Goal: Obtain resource: Obtain resource

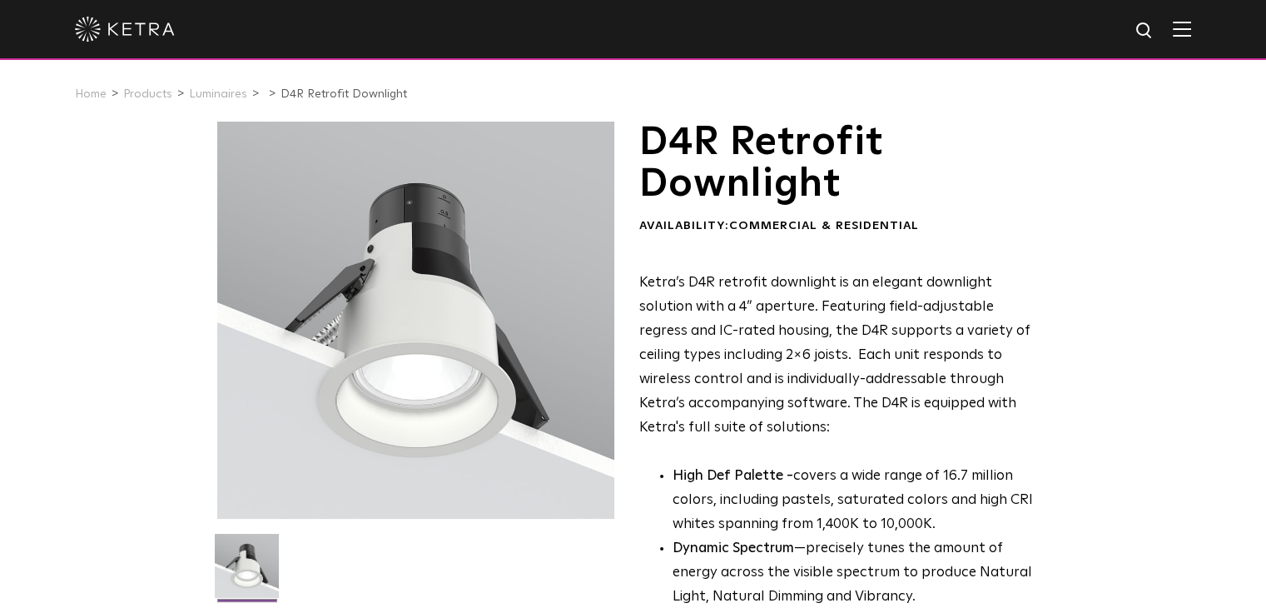
drag, startPoint x: 0, startPoint y: 306, endPoint x: 7, endPoint y: 295, distance: 13.9
click at [2, 304] on div "D4R Retrofit Downlight Availability: Commercial & Residential Ketra’s D4R retro…" at bounding box center [633, 550] width 1266 height 857
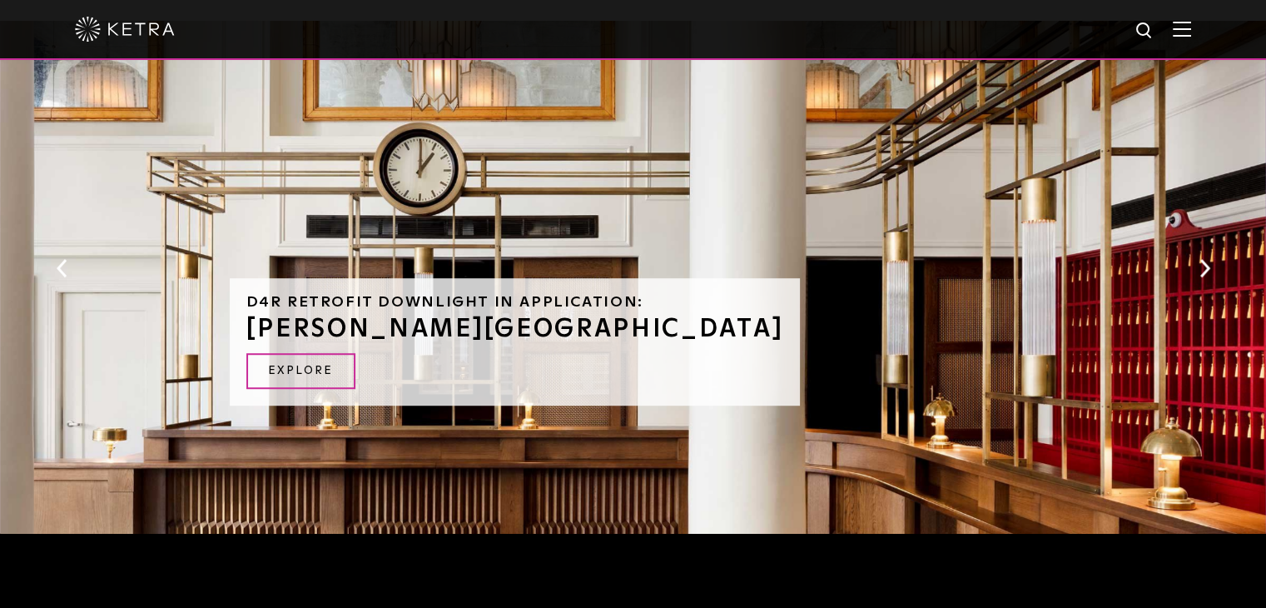
scroll to position [666, 0]
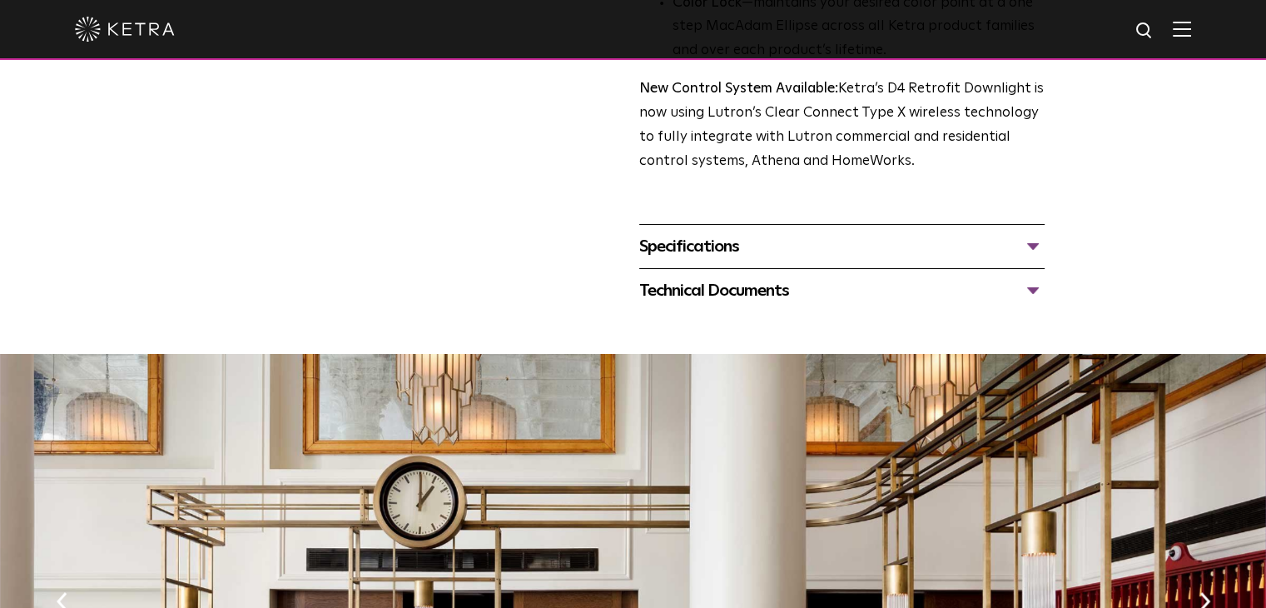
click at [1037, 252] on div "Specifications" at bounding box center [842, 246] width 406 height 27
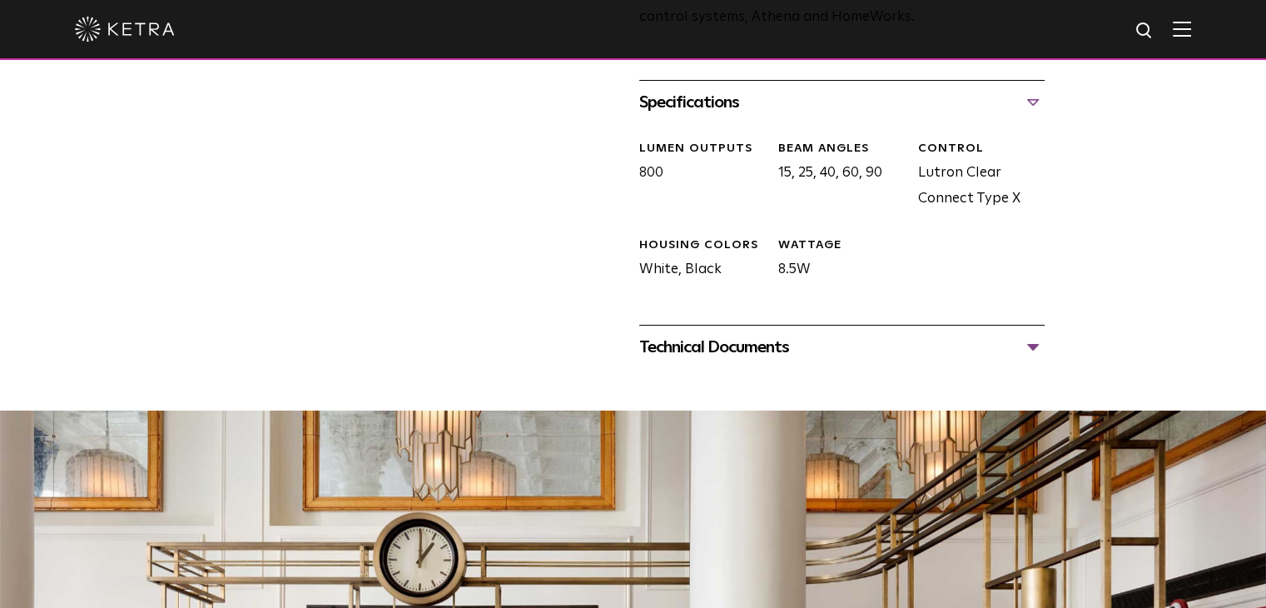
scroll to position [916, 0]
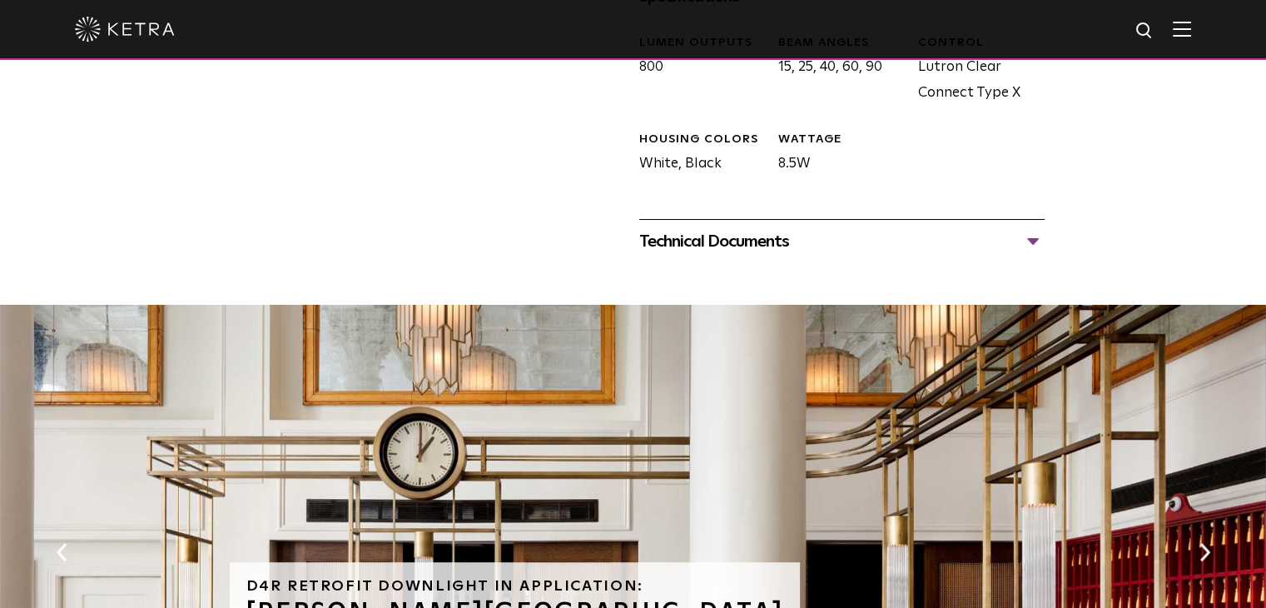
click at [1041, 240] on div "Technical Documents" at bounding box center [842, 241] width 406 height 27
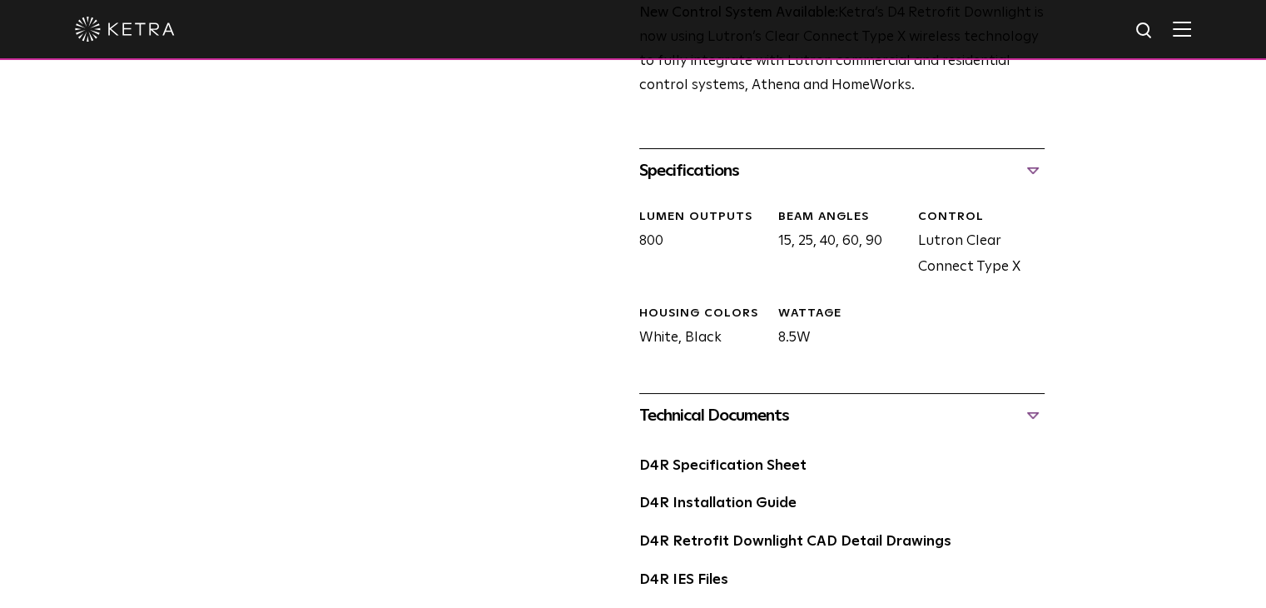
scroll to position [833, 0]
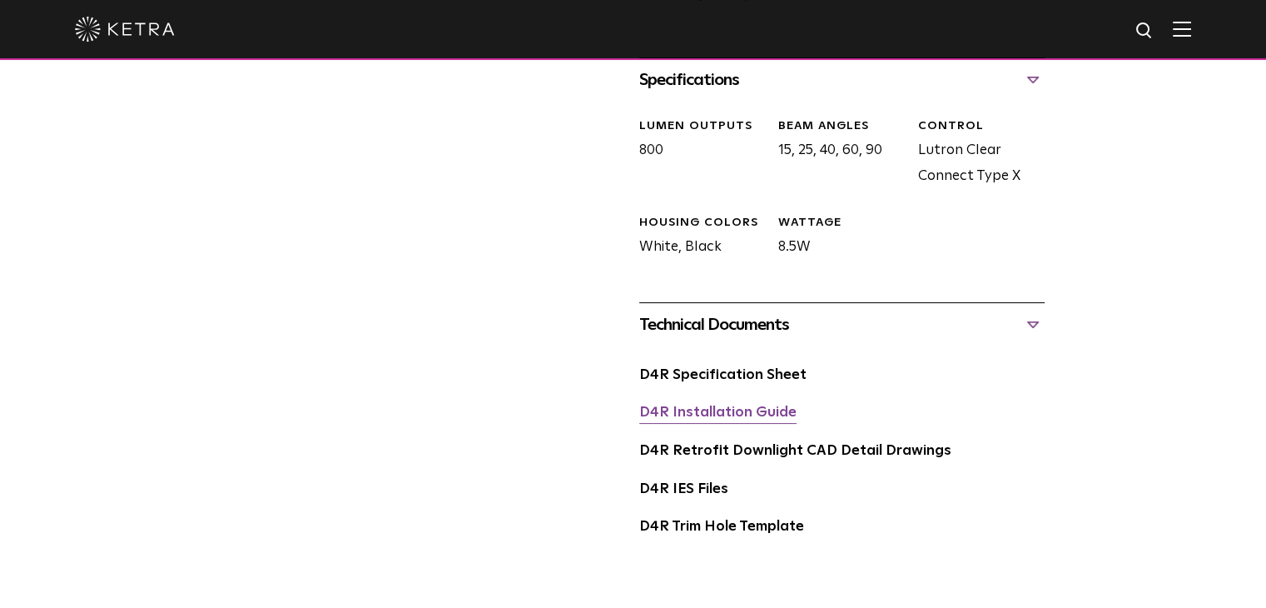
click at [726, 413] on link "D4R Installation Guide" at bounding box center [717, 413] width 157 height 14
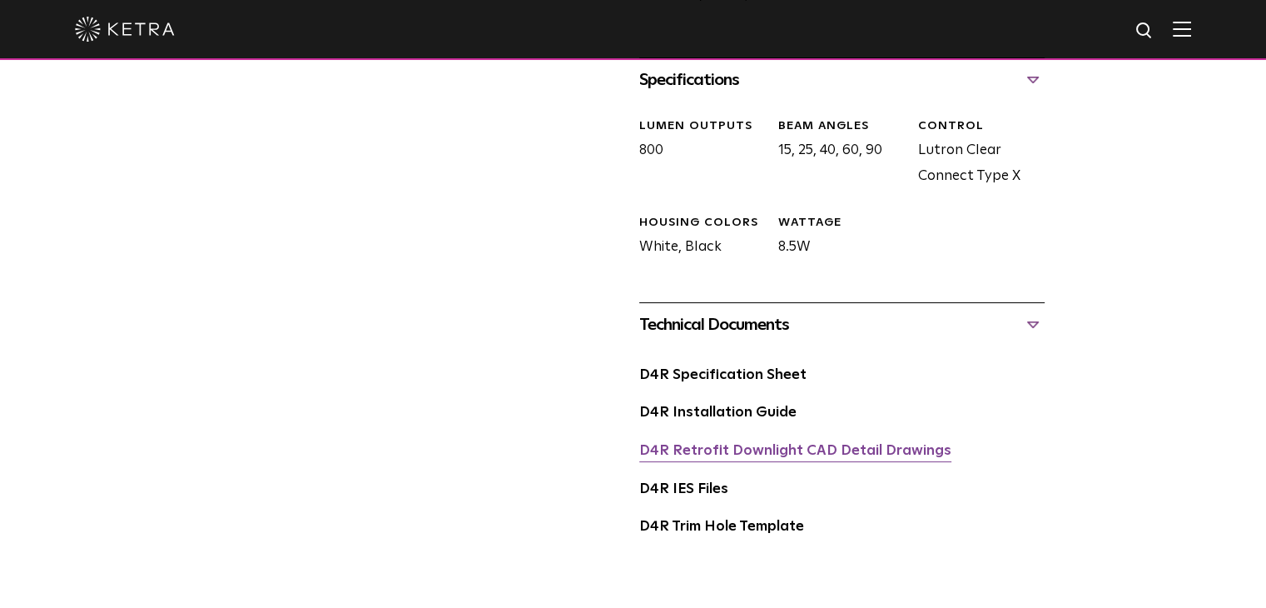
click at [795, 445] on link "D4R Retrofit Downlight CAD Detail Drawings" at bounding box center [795, 451] width 312 height 14
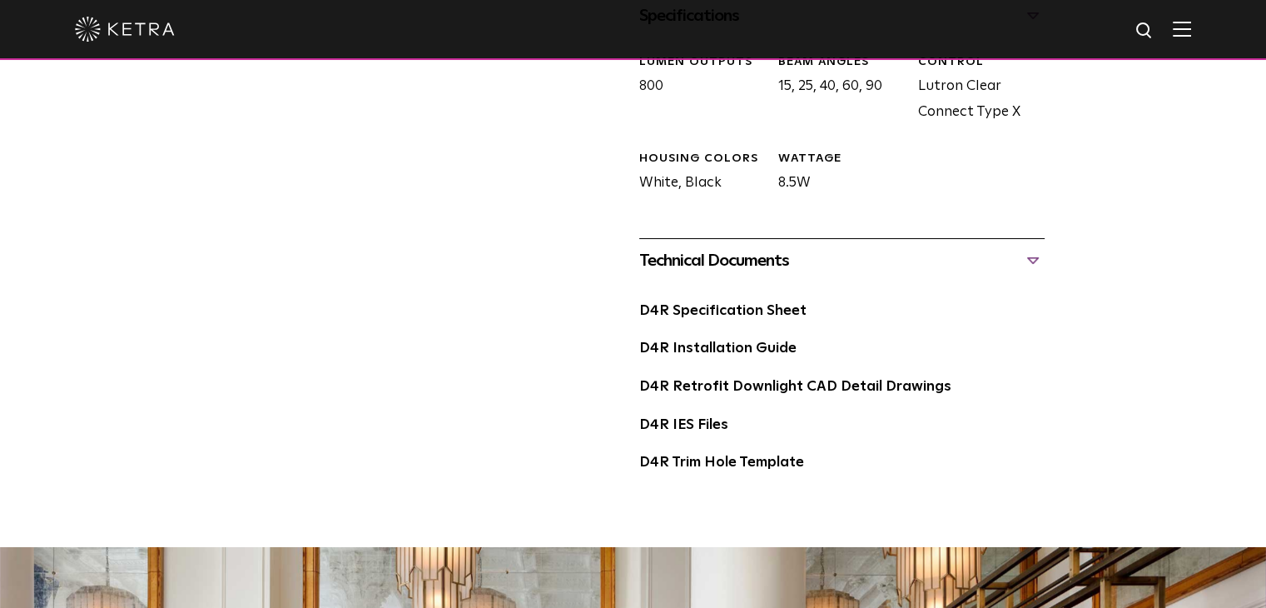
scroll to position [666, 0]
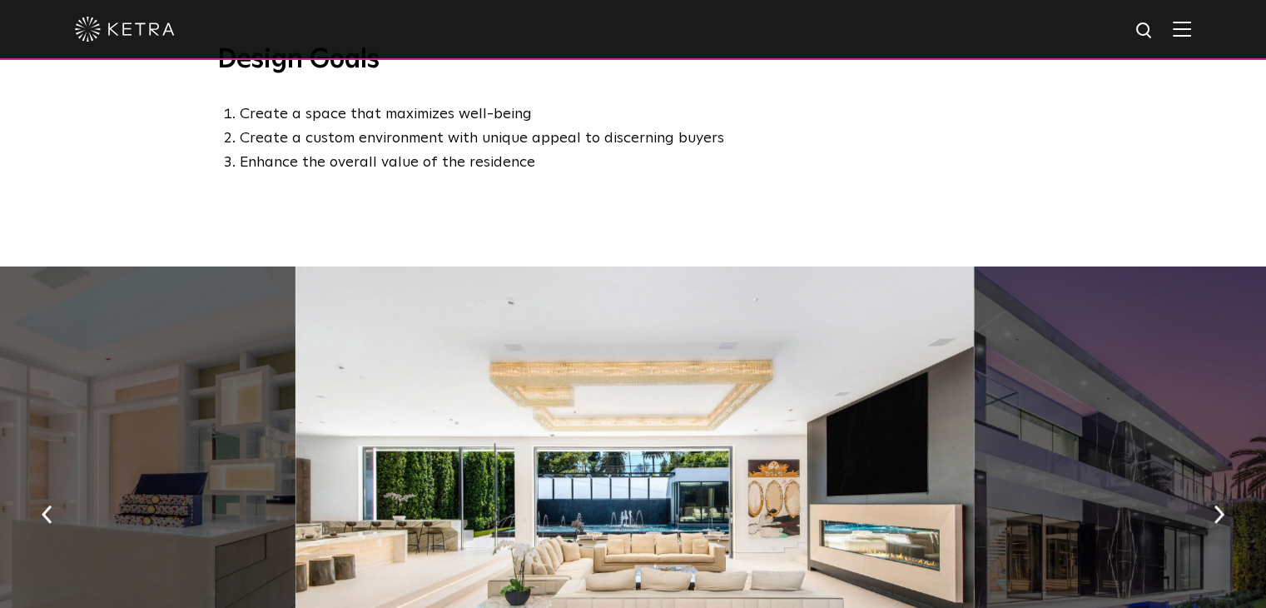
scroll to position [1082, 0]
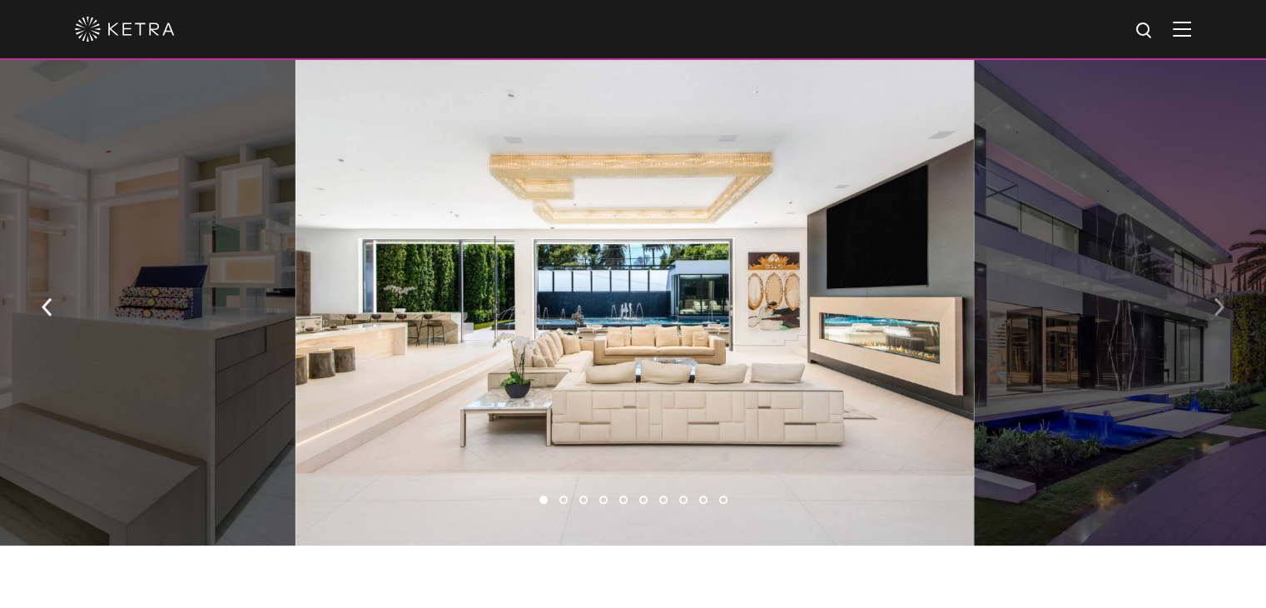
click at [1226, 321] on button "button" at bounding box center [1220, 305] width 36 height 57
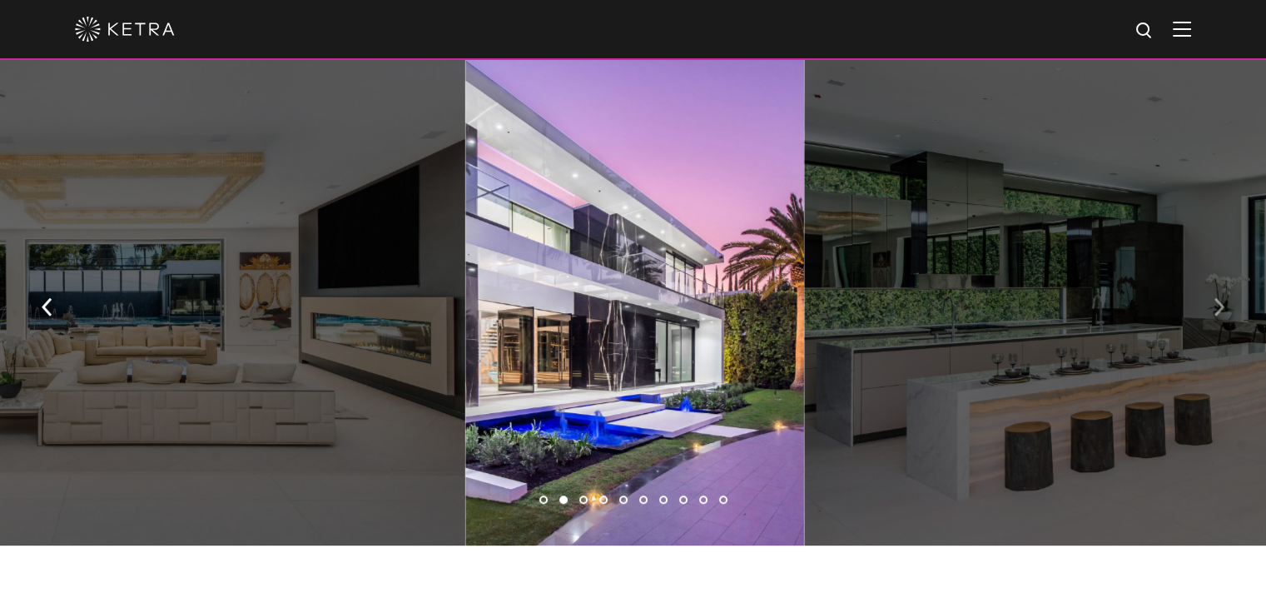
click at [1226, 321] on button "button" at bounding box center [1220, 305] width 36 height 57
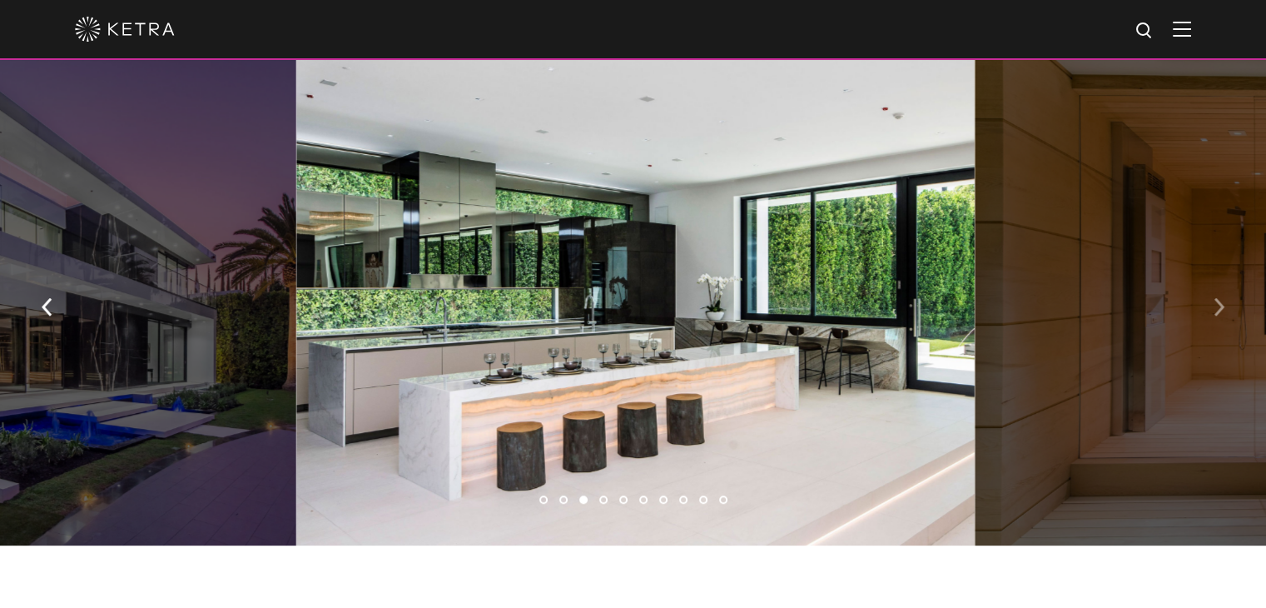
click at [1214, 314] on img "button" at bounding box center [1219, 307] width 11 height 18
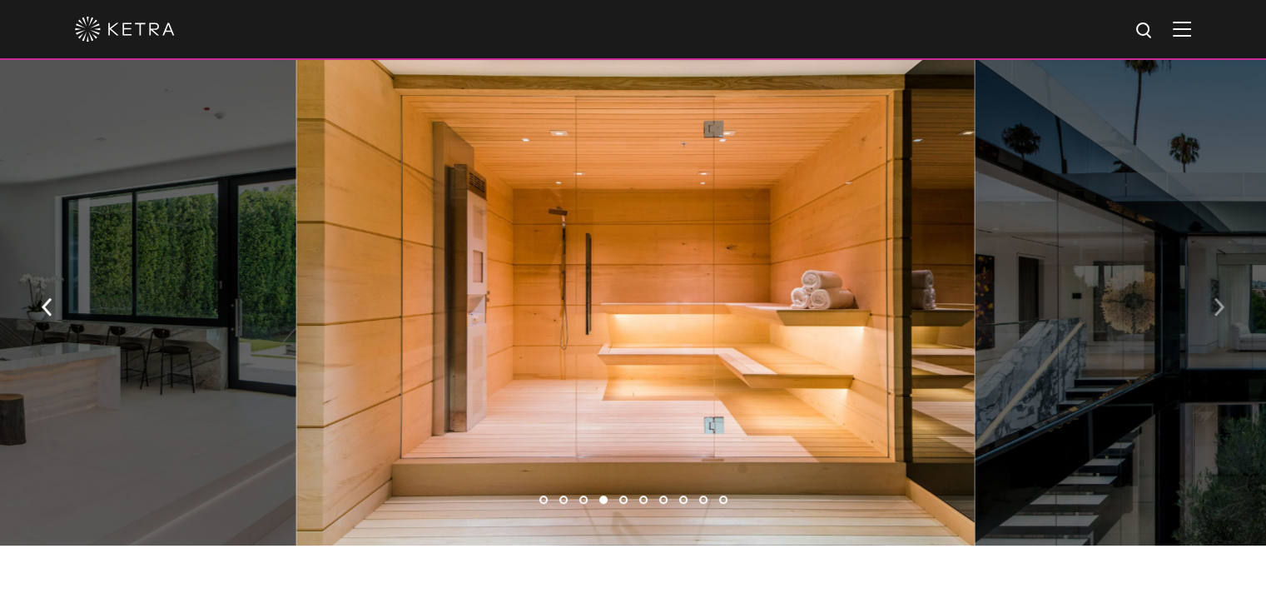
click at [1214, 314] on img "button" at bounding box center [1219, 307] width 11 height 18
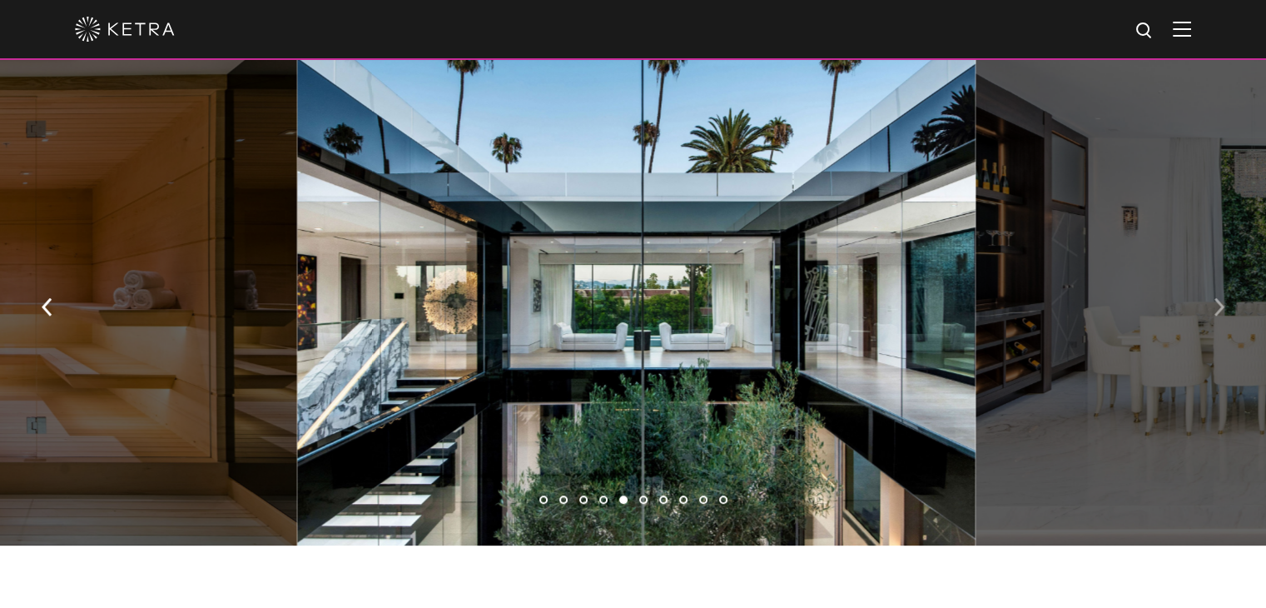
click at [1214, 314] on img "button" at bounding box center [1219, 307] width 11 height 18
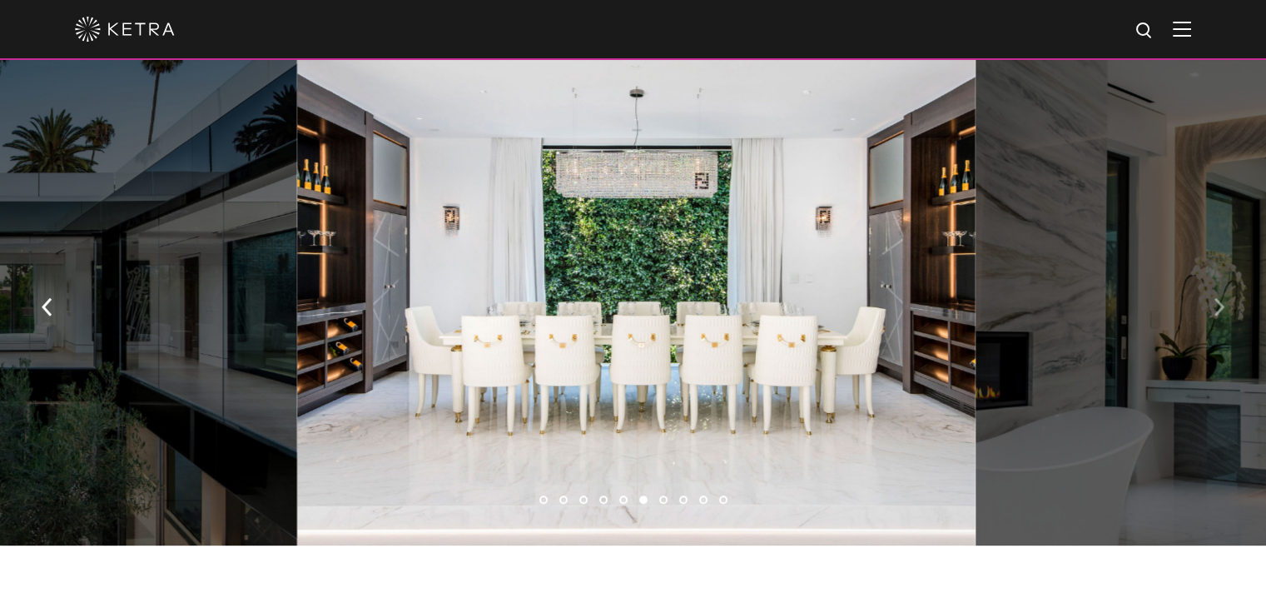
click at [1214, 314] on img "button" at bounding box center [1219, 307] width 11 height 18
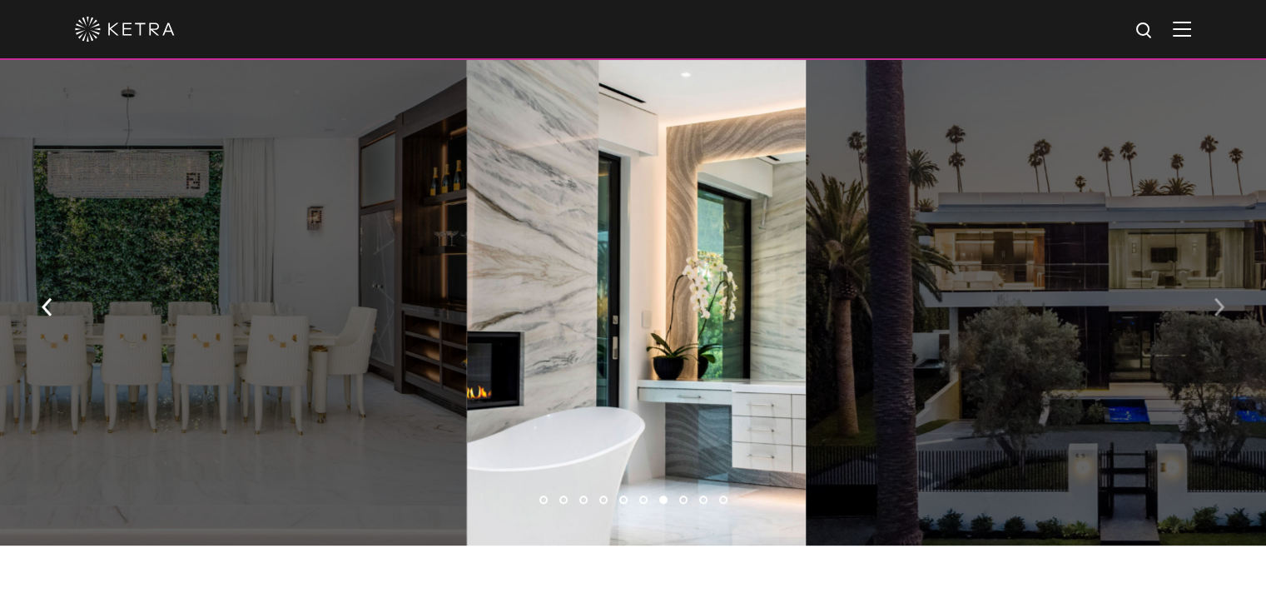
click at [1214, 314] on img "button" at bounding box center [1219, 307] width 11 height 18
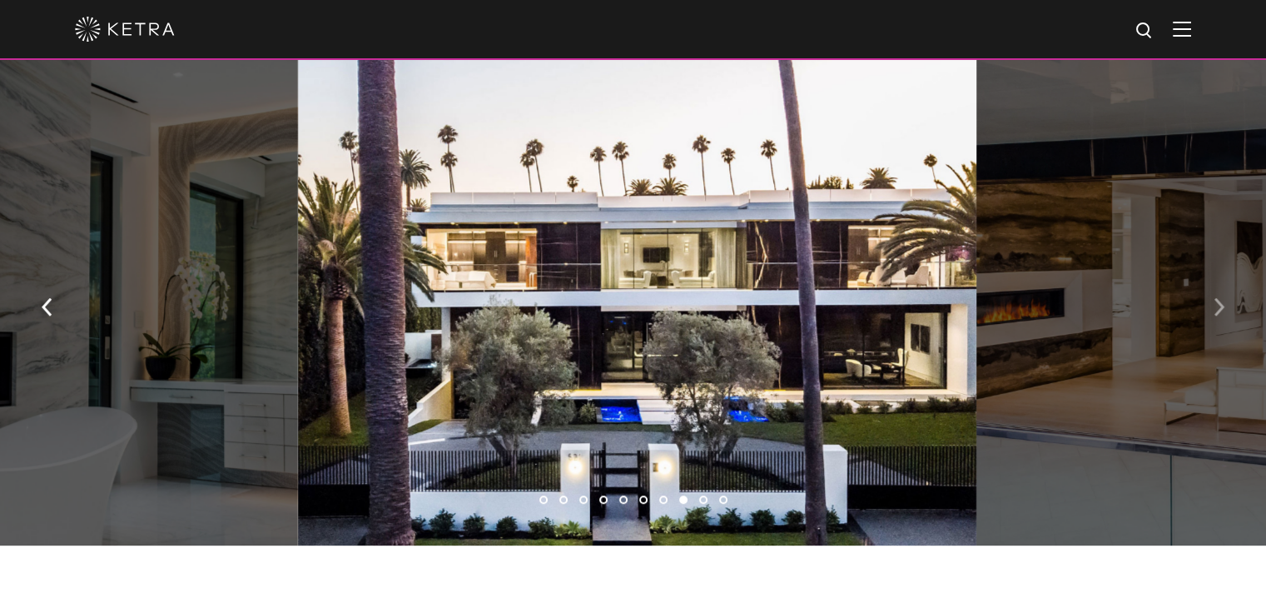
click at [1214, 314] on img "button" at bounding box center [1219, 307] width 11 height 18
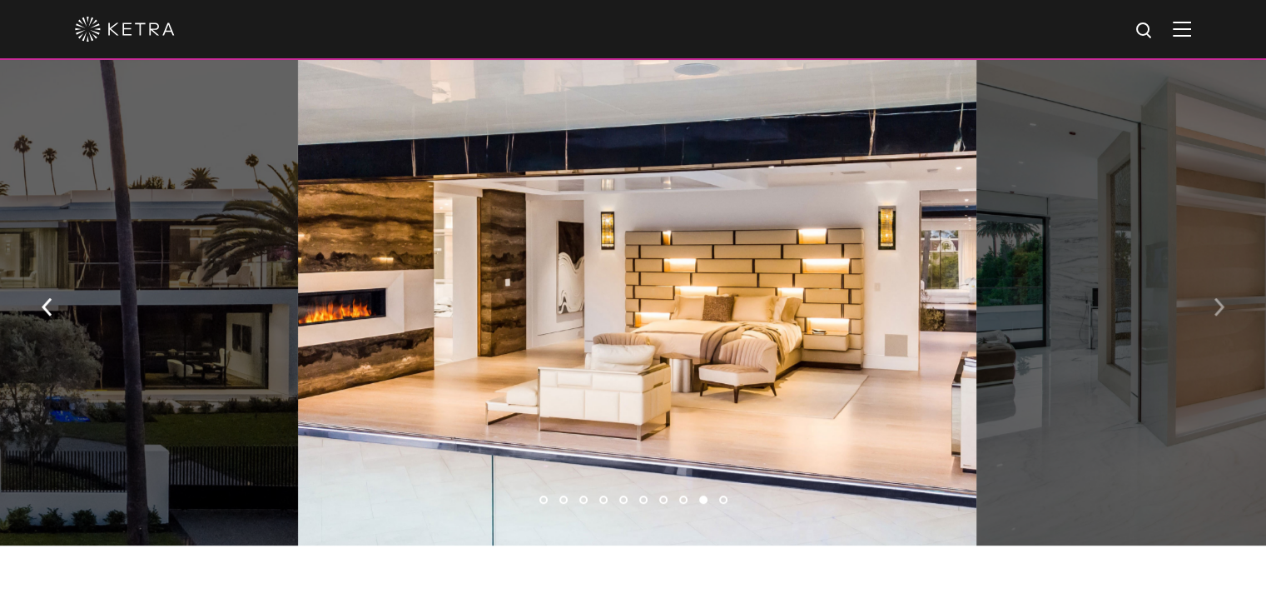
click at [1214, 314] on img "button" at bounding box center [1219, 307] width 11 height 18
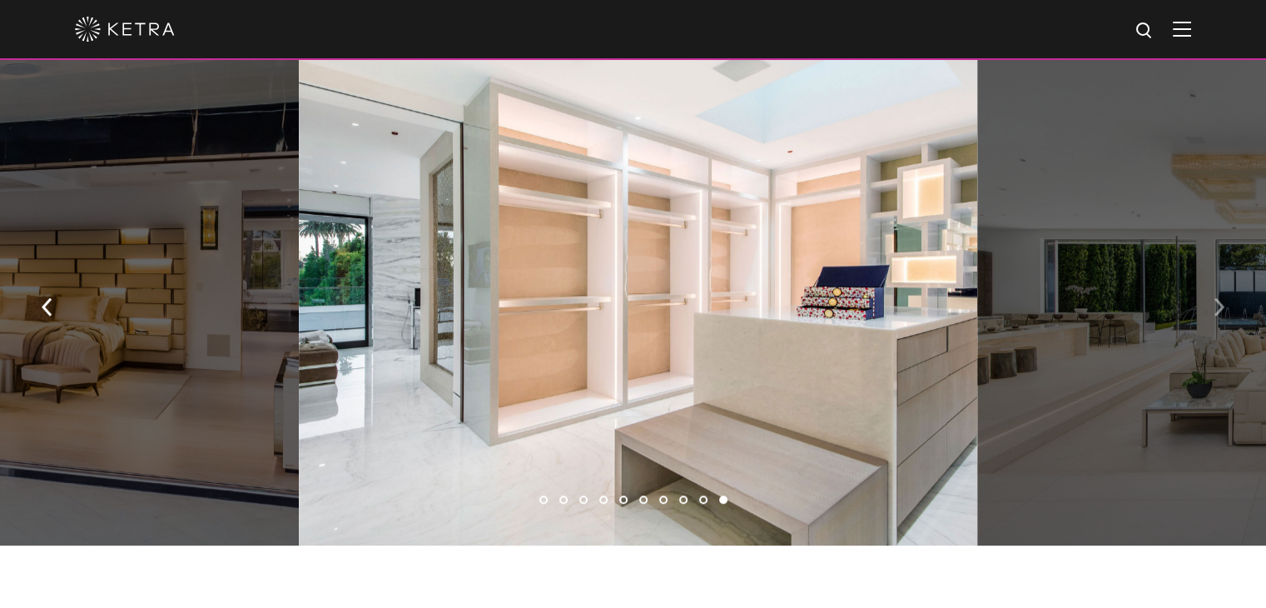
click at [1214, 314] on img "button" at bounding box center [1219, 307] width 11 height 18
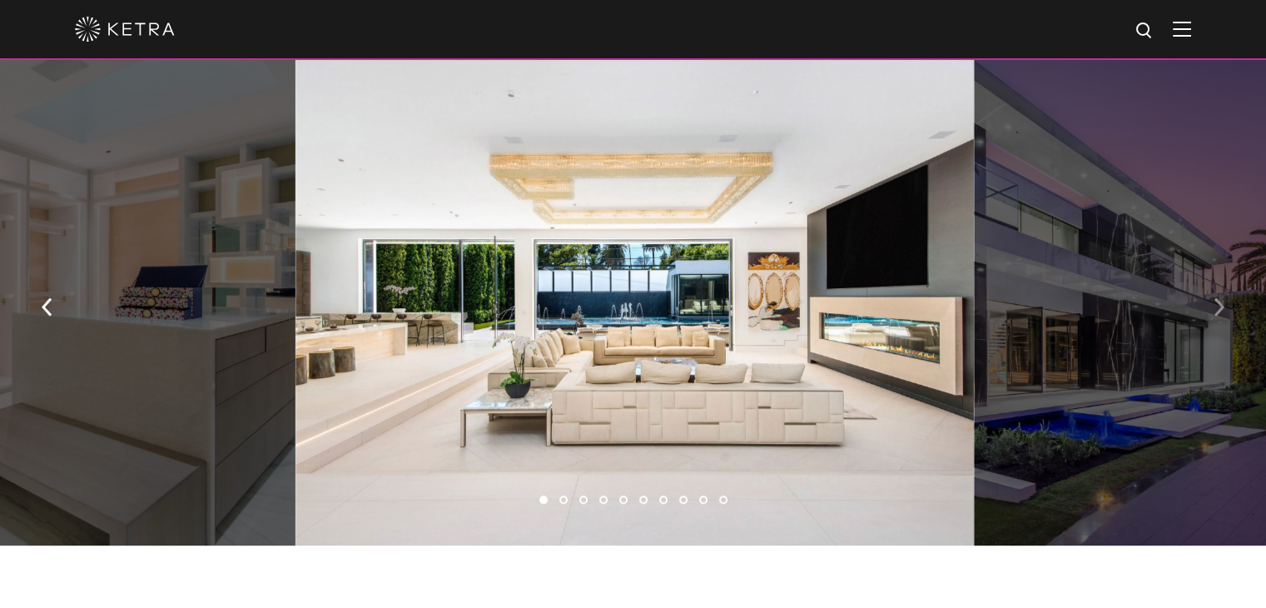
click at [1214, 307] on img "button" at bounding box center [1219, 307] width 11 height 18
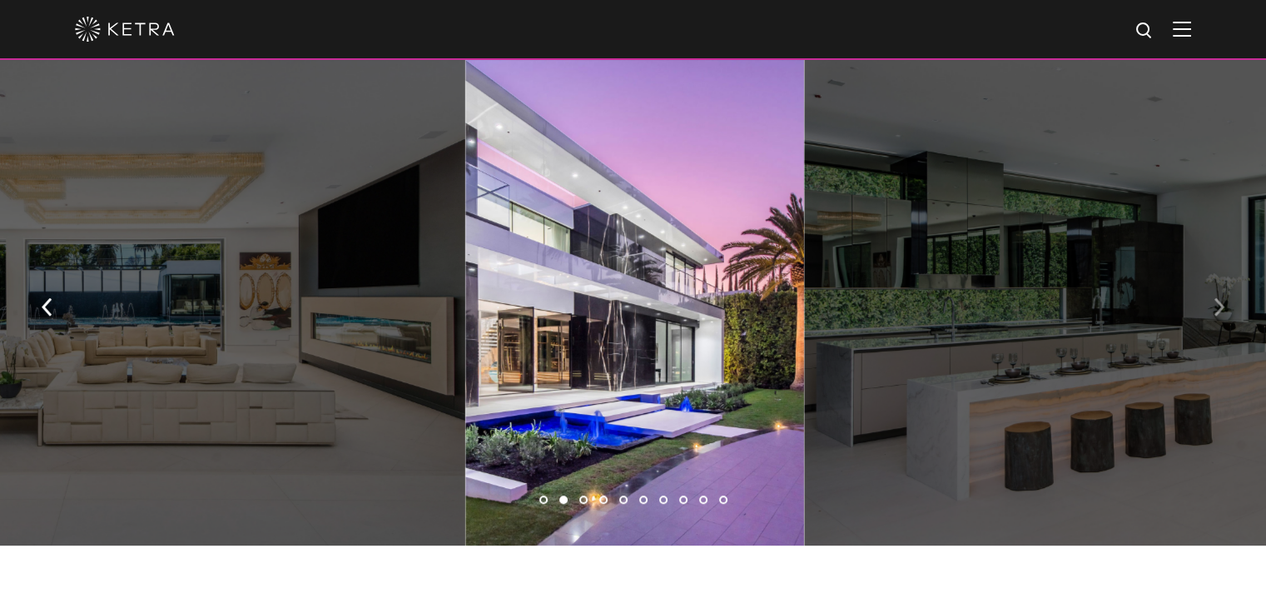
click at [1214, 307] on img "button" at bounding box center [1219, 307] width 11 height 18
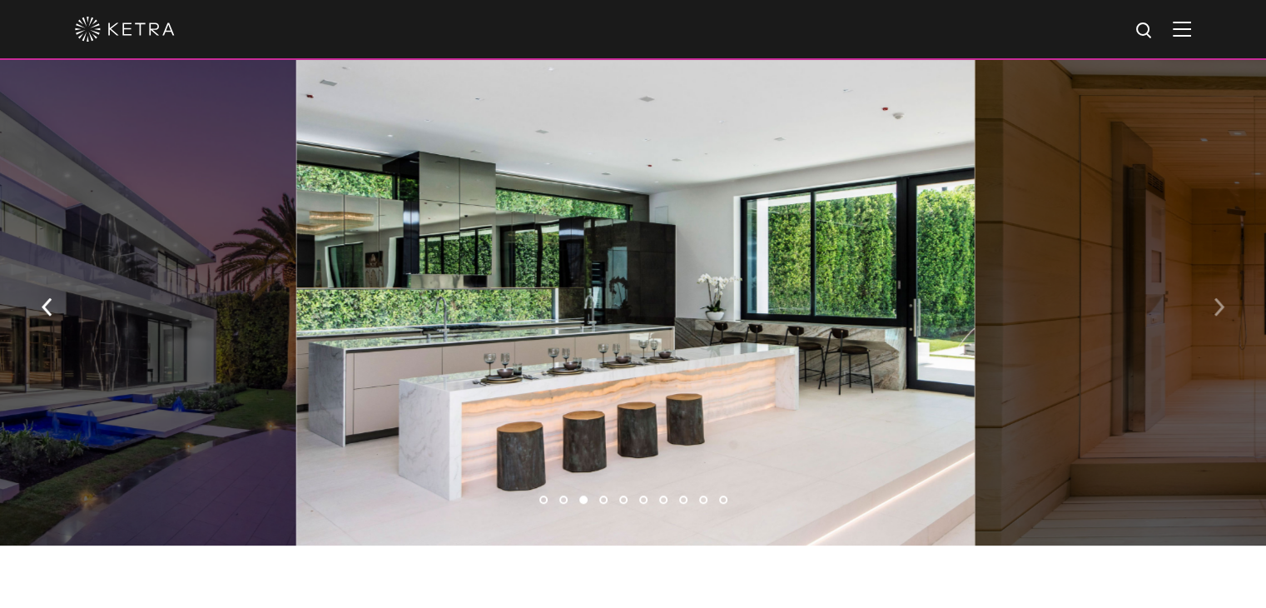
click at [1207, 308] on button "button" at bounding box center [1220, 305] width 36 height 57
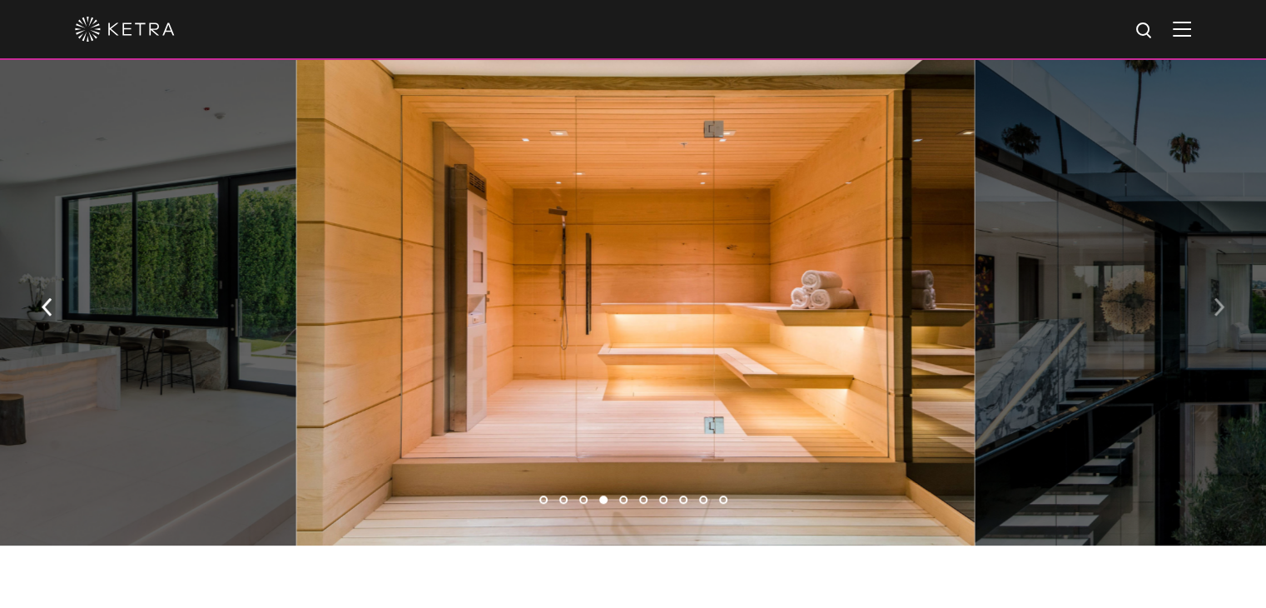
click at [1206, 308] on button "button" at bounding box center [1220, 305] width 36 height 57
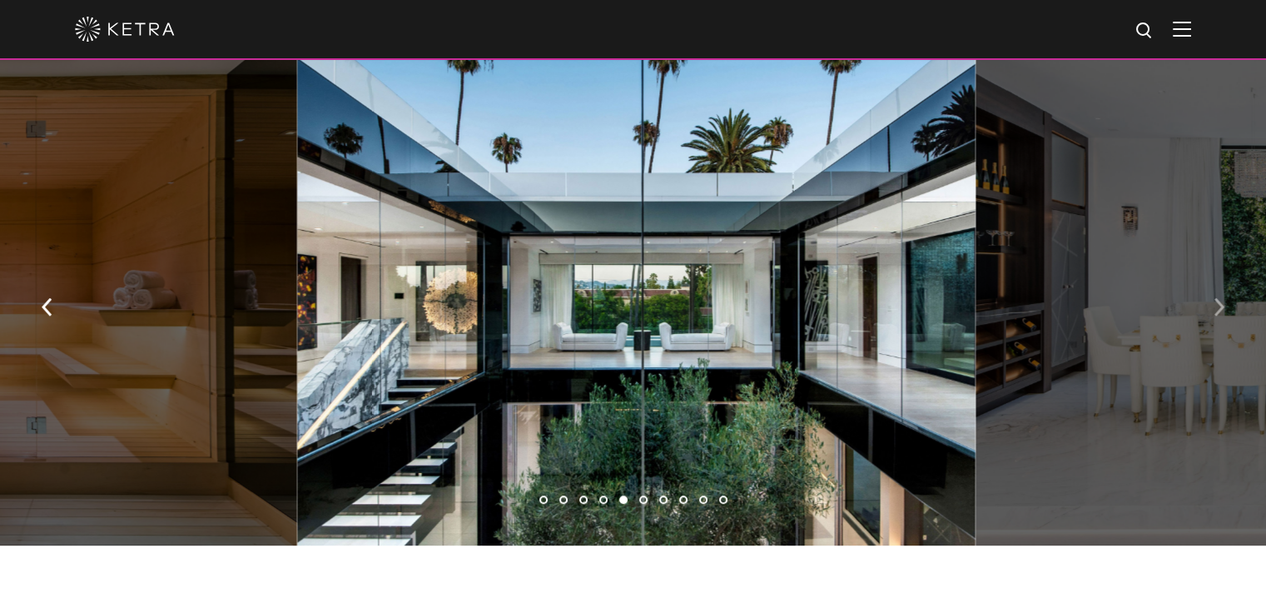
click at [1206, 308] on button "button" at bounding box center [1220, 305] width 36 height 57
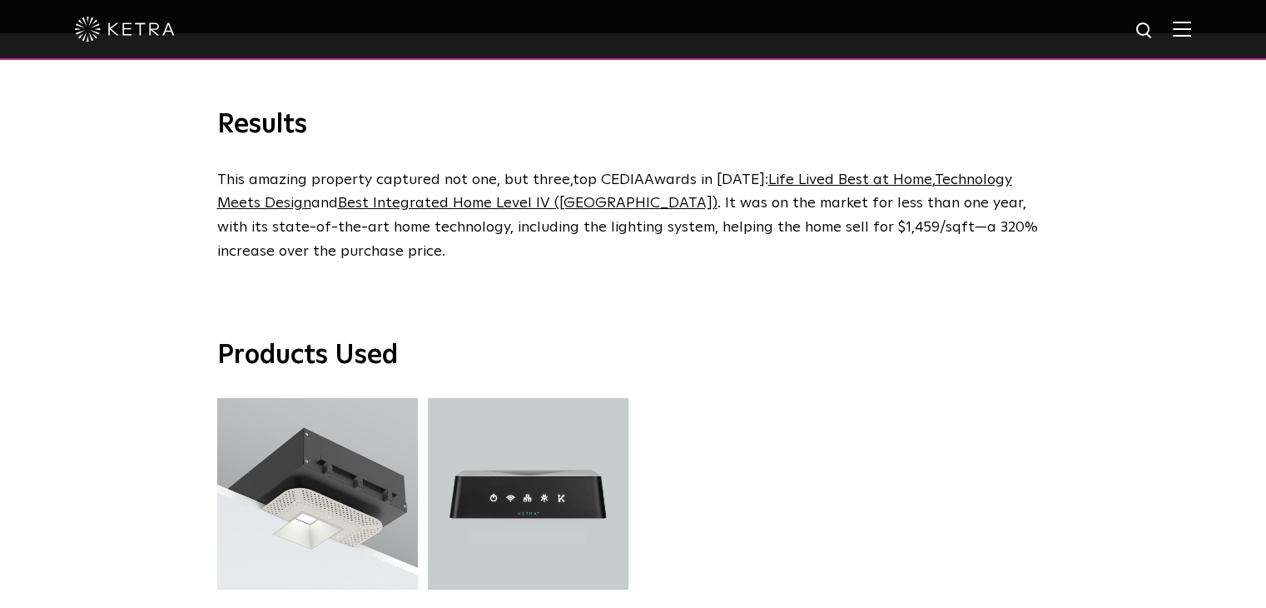
scroll to position [3830, 0]
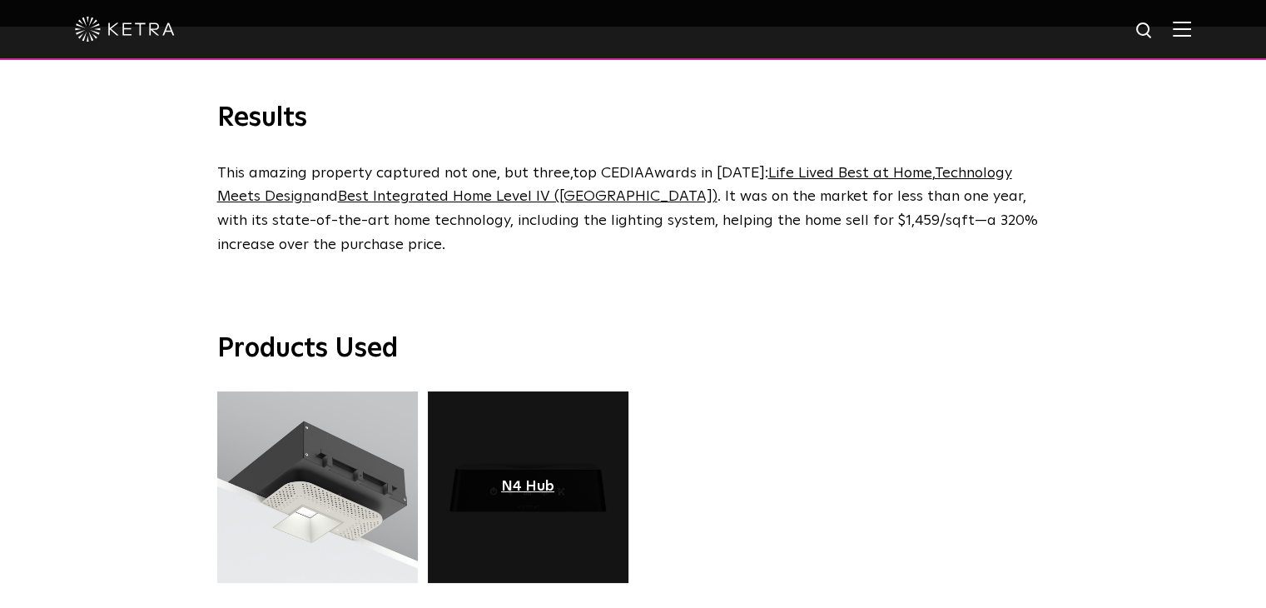
drag, startPoint x: 540, startPoint y: 424, endPoint x: 550, endPoint y: 419, distance: 11.2
click at [540, 424] on link at bounding box center [528, 487] width 201 height 192
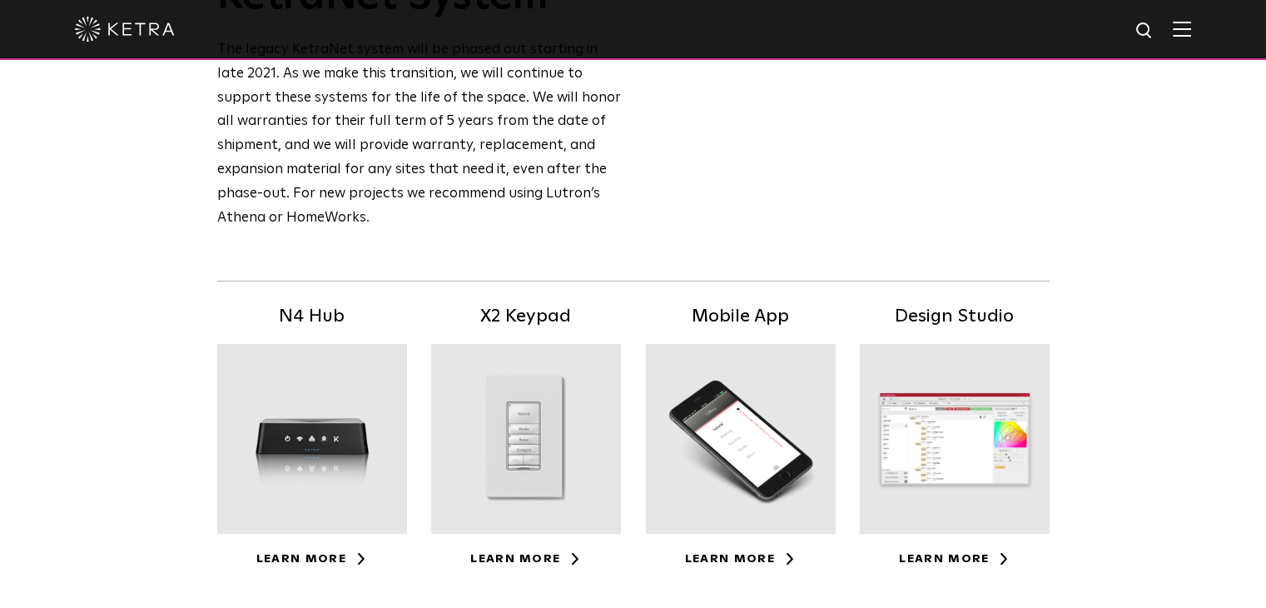
scroll to position [583, 0]
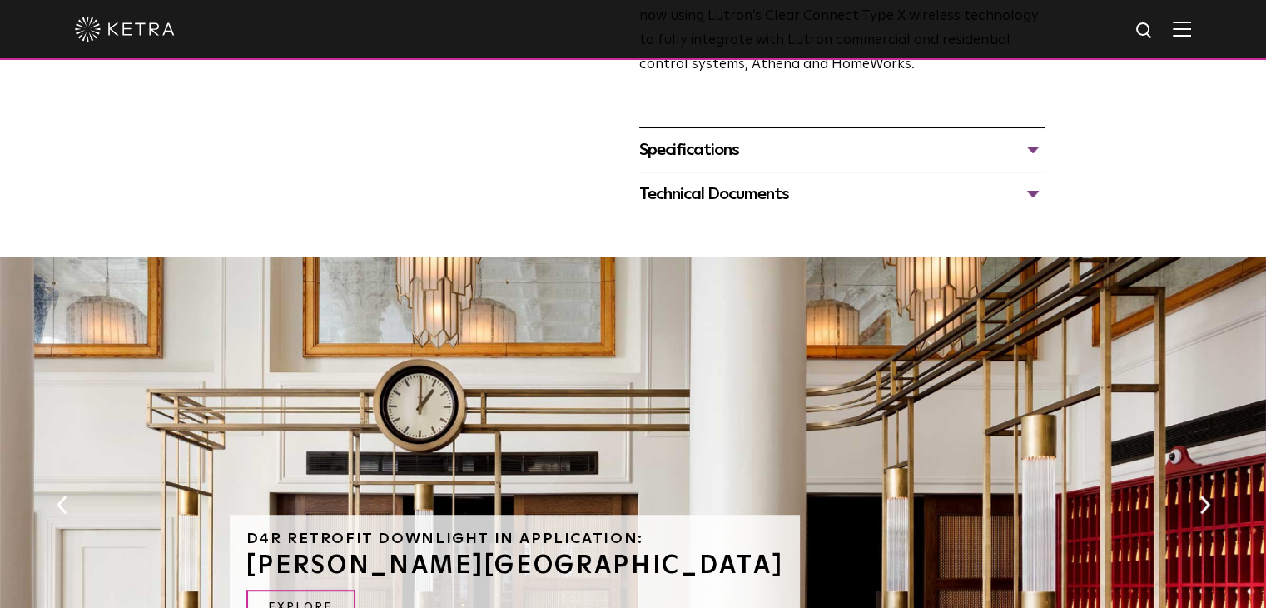
scroll to position [666, 0]
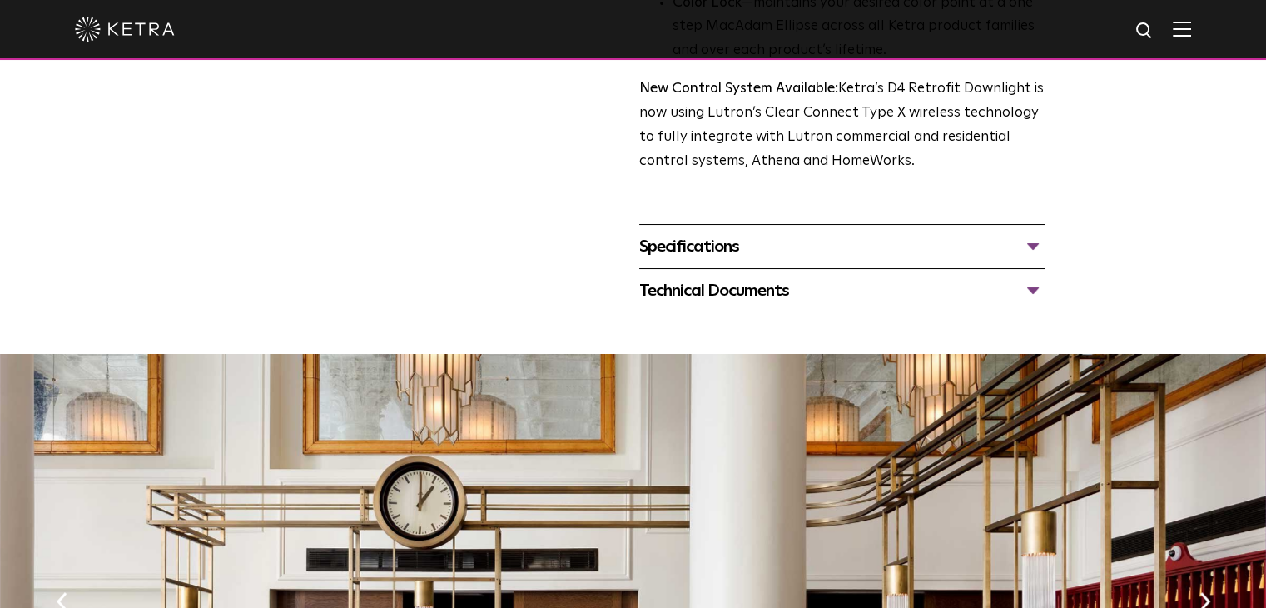
click at [1030, 245] on div "Specifications" at bounding box center [842, 246] width 406 height 27
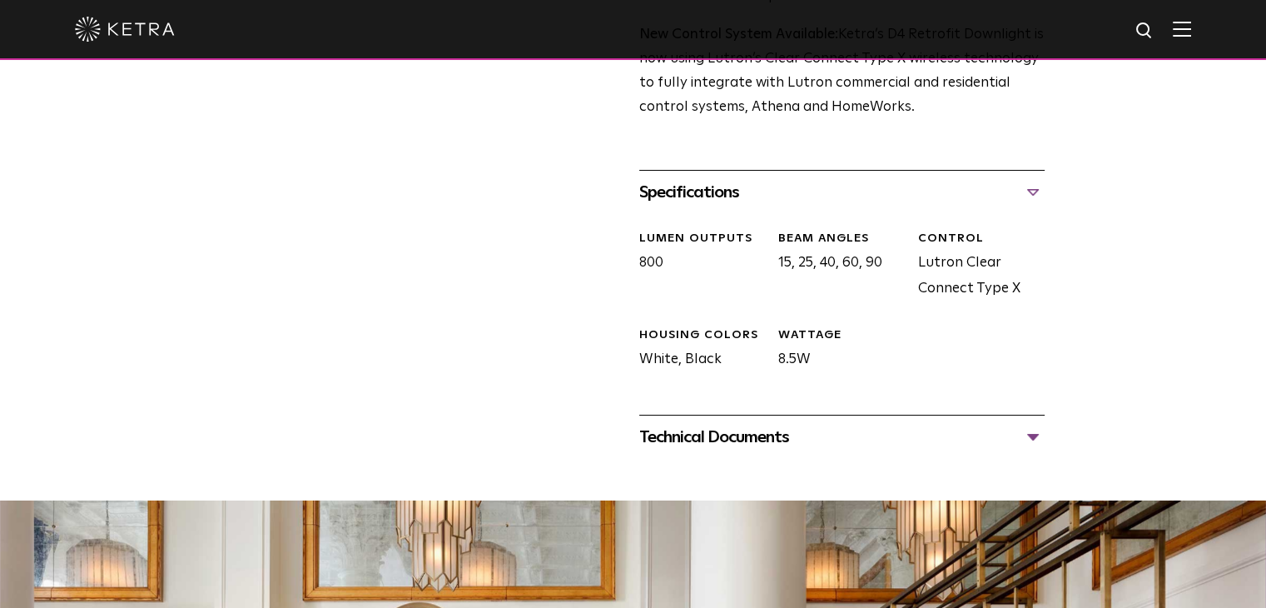
scroll to position [749, 0]
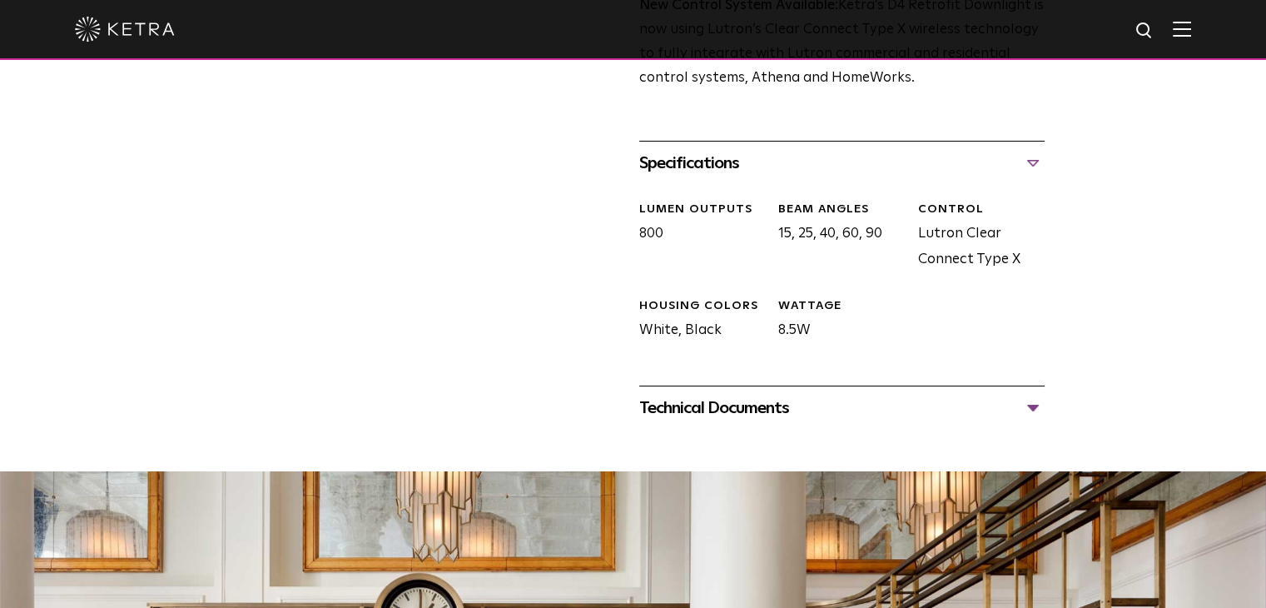
click at [1030, 411] on div "Technical Documents" at bounding box center [842, 408] width 406 height 27
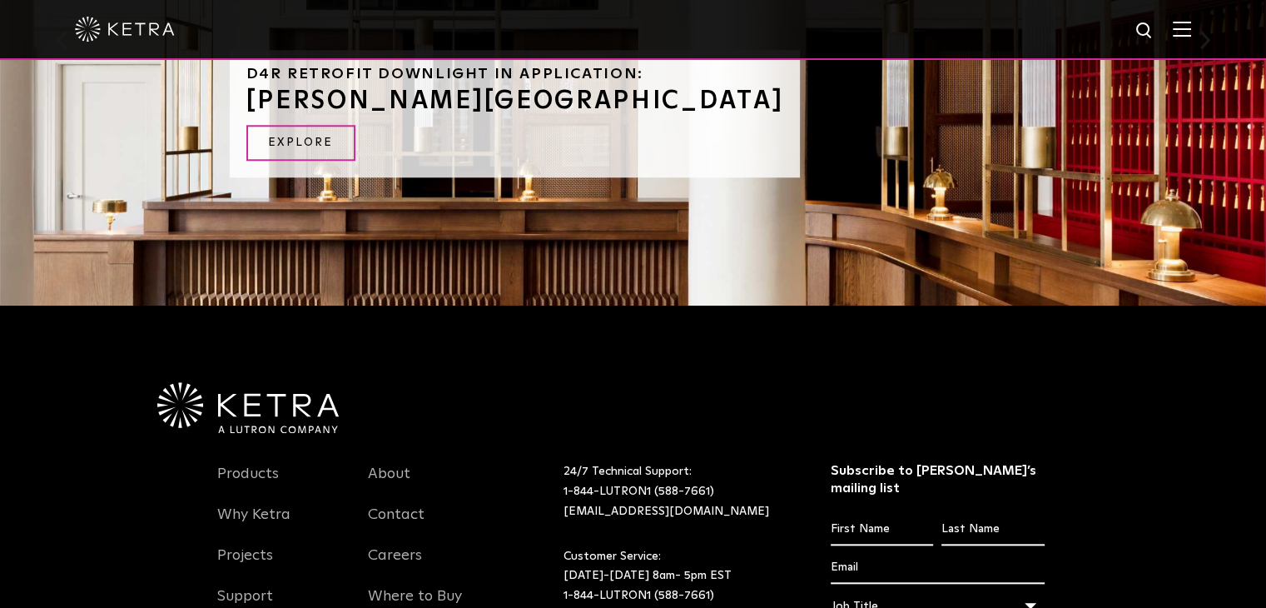
scroll to position [1549, 0]
